Goal: Task Accomplishment & Management: Use online tool/utility

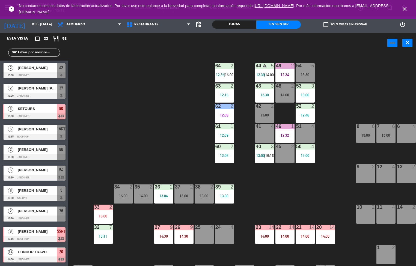
scroll to position [0, 0]
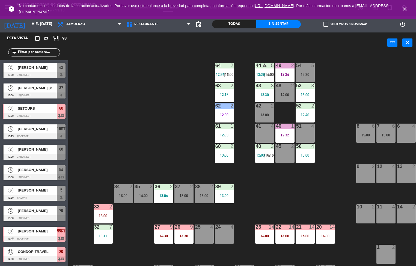
click at [304, 209] on div "44 warning 5 12:39 | 14:00 49 2 12:24 54 5 13:30 64 2 12:35 | 15:00 48 2 14:00 …" at bounding box center [244, 159] width 344 height 213
click at [411, 42] on icon "close" at bounding box center [408, 42] width 7 height 7
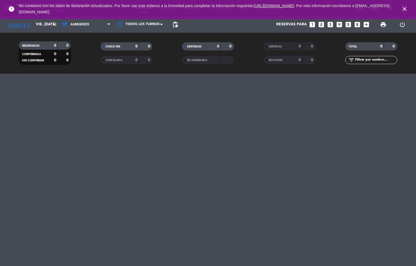
click at [402, 6] on icon "close" at bounding box center [405, 9] width 7 height 7
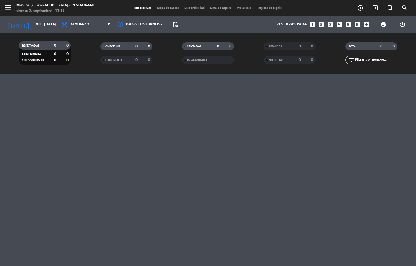
click at [176, 8] on span "Mapa de mesas" at bounding box center [167, 8] width 27 height 3
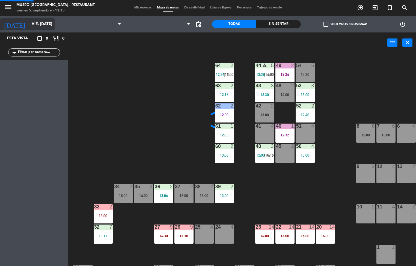
click at [29, 24] on input "vie. [DATE]" at bounding box center [55, 24] width 52 height 10
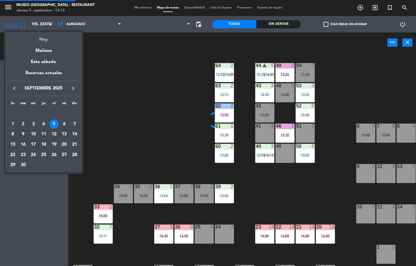
click at [47, 41] on div "Hoy" at bounding box center [43, 37] width 77 height 11
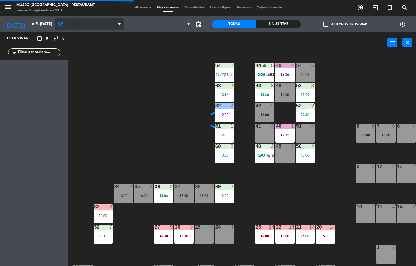
click at [78, 25] on span "Almuerzo" at bounding box center [75, 24] width 19 height 4
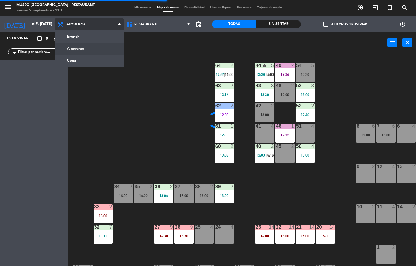
click at [76, 49] on ng-component "menu [GEOGRAPHIC_DATA] - Restaurant viernes 5. septiembre - 13:13 Mis reservas …" at bounding box center [208, 133] width 416 height 267
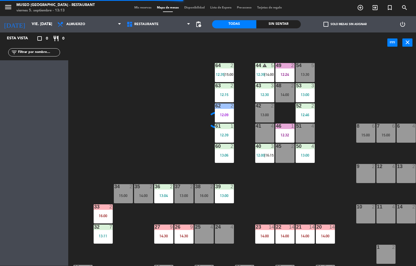
click at [156, 101] on div "44 warning 5 12:39 | 14:00 49 2 12:24 54 5 13:30 64 2 12:35 | 15:00 48 2 14:00 …" at bounding box center [244, 159] width 344 height 213
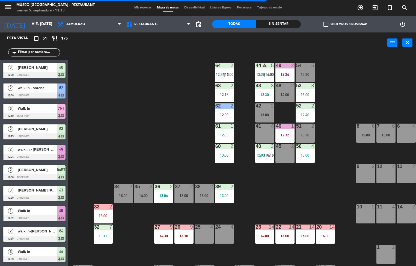
scroll to position [0, 44]
